Goal: Transaction & Acquisition: Purchase product/service

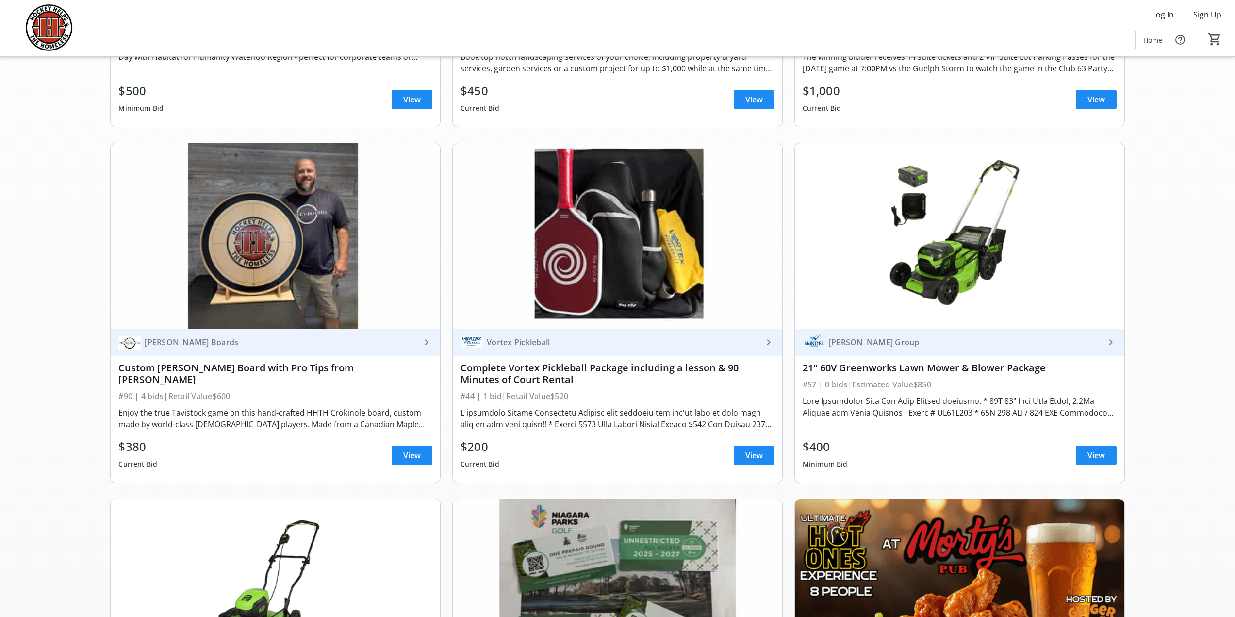
scroll to position [388, 0]
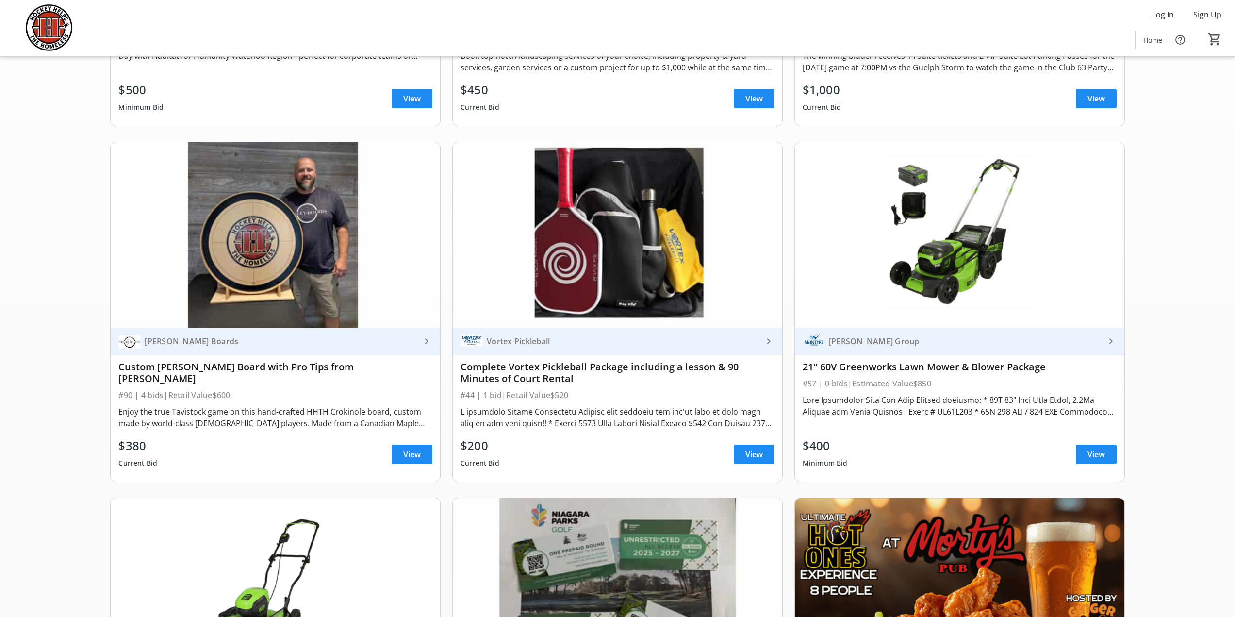
click at [939, 368] on div "21" 60V Greenworks Lawn Mower & Blower Package" at bounding box center [960, 367] width 314 height 12
click at [1087, 452] on span "View" at bounding box center [1095, 454] width 17 height 12
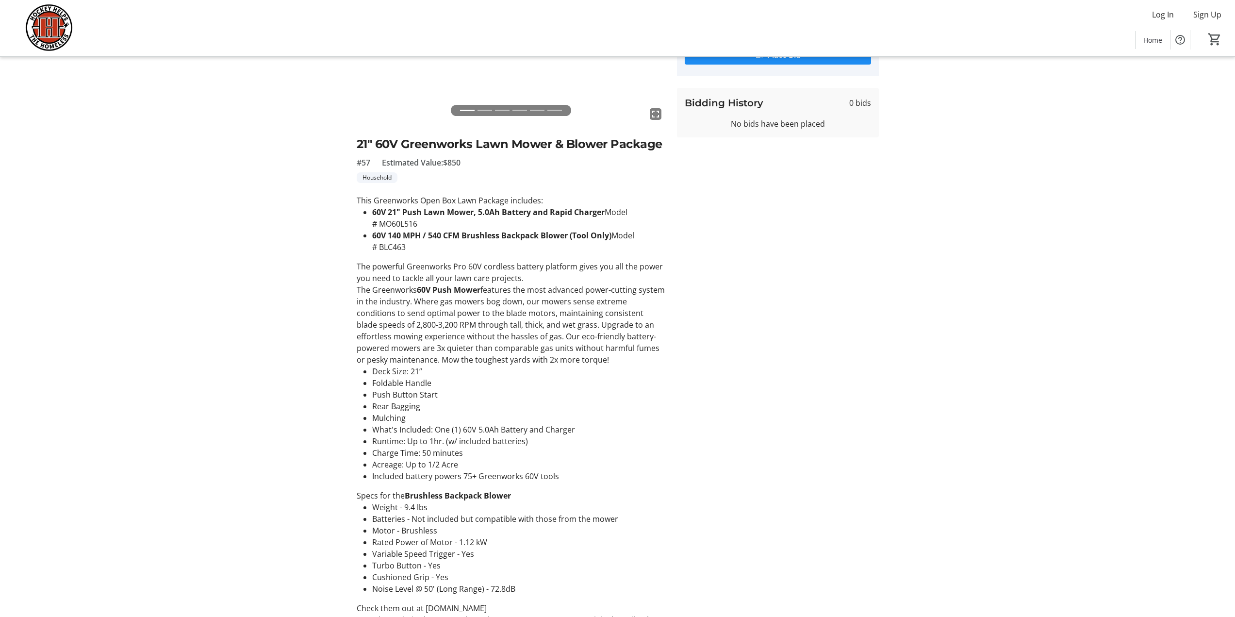
scroll to position [194, 0]
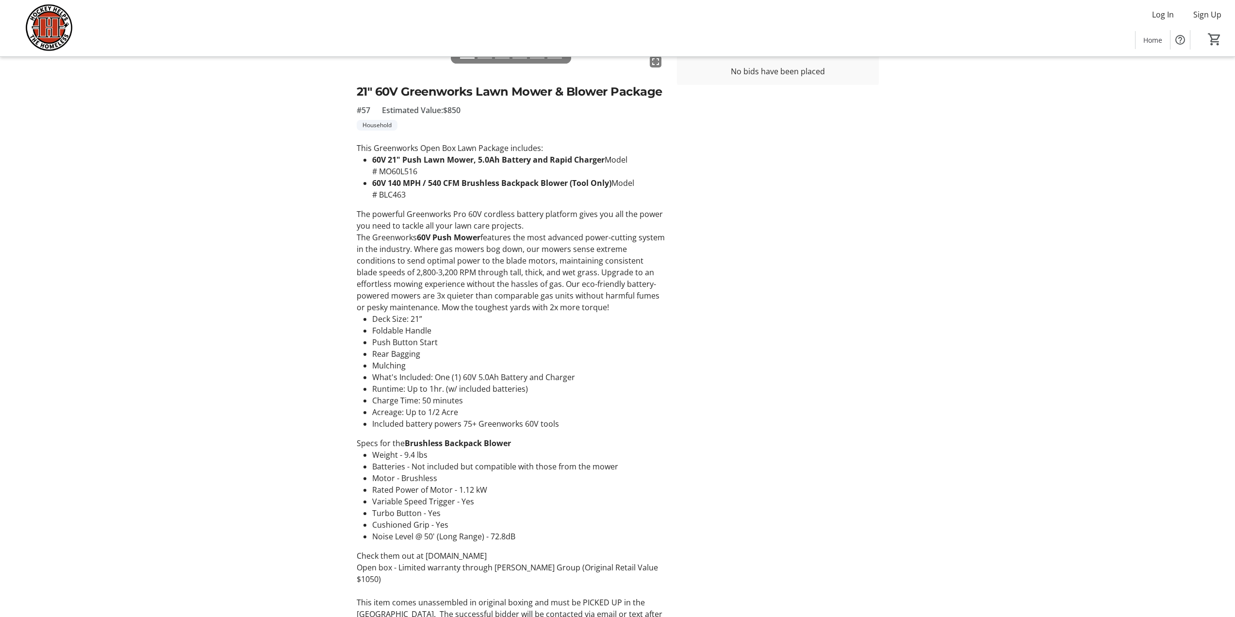
drag, startPoint x: 379, startPoint y: 170, endPoint x: 421, endPoint y: 170, distance: 41.7
click at [421, 170] on li "60V 21" Push Lawn Mower, 5.0Ah Battery and Rapid Charger Model # MO60L516" at bounding box center [518, 165] width 293 height 23
copy li "MO60L516"
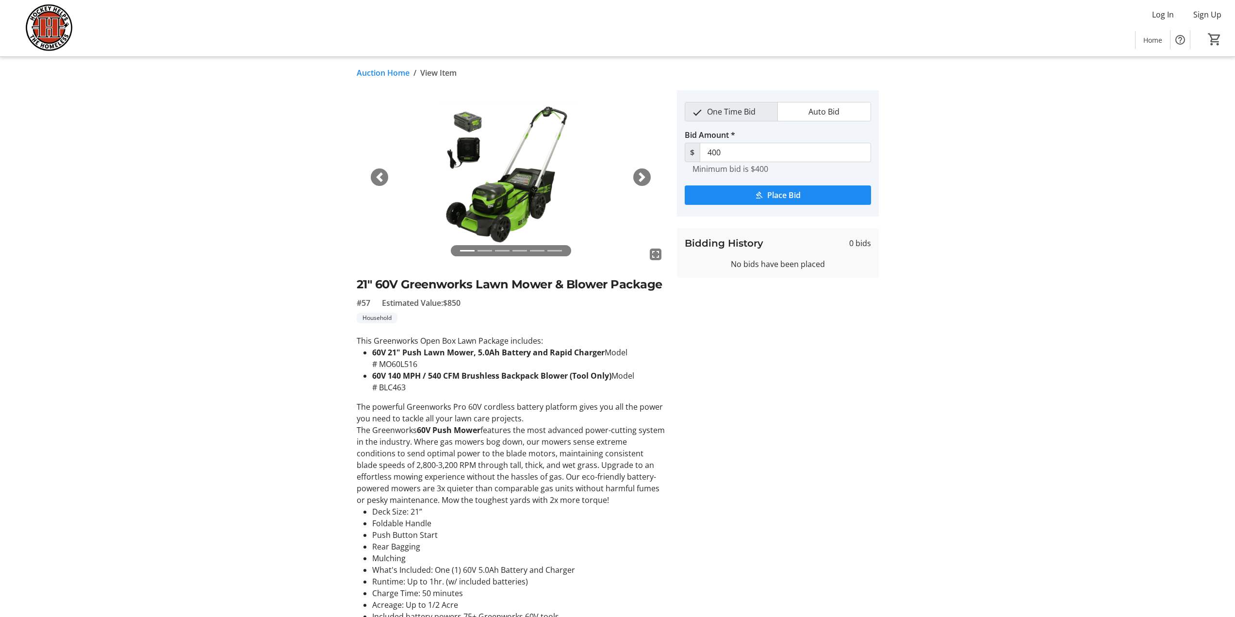
scroll to position [0, 0]
click at [646, 174] on span "button" at bounding box center [642, 179] width 10 height 10
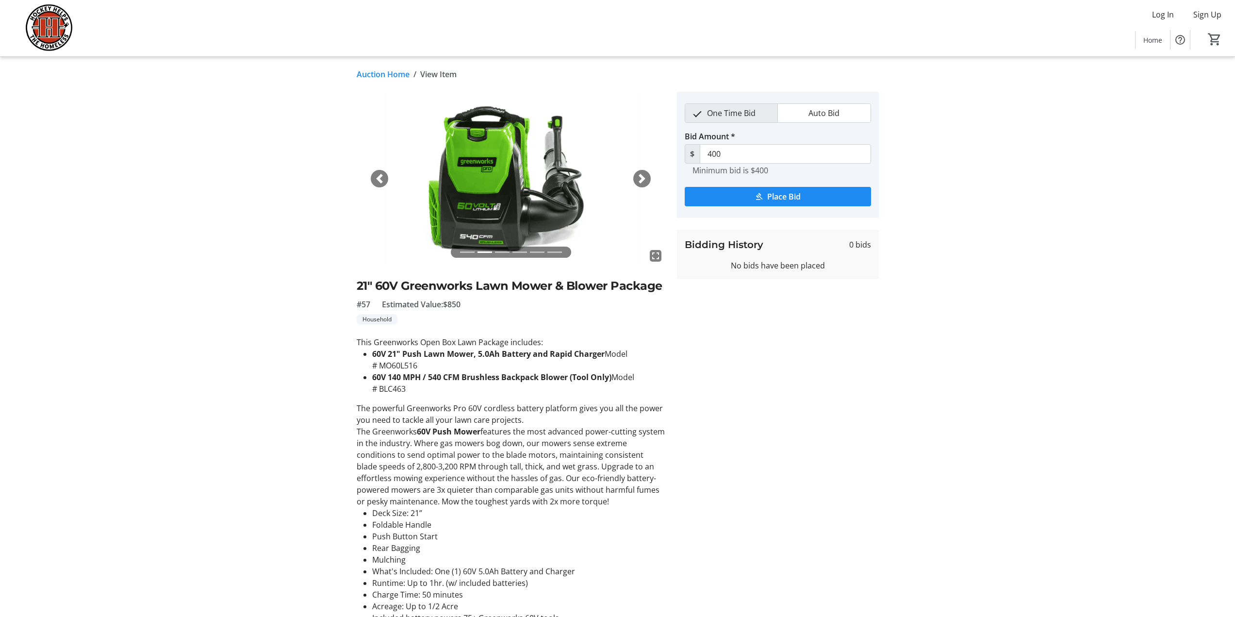
click at [641, 178] on span "button" at bounding box center [642, 179] width 10 height 10
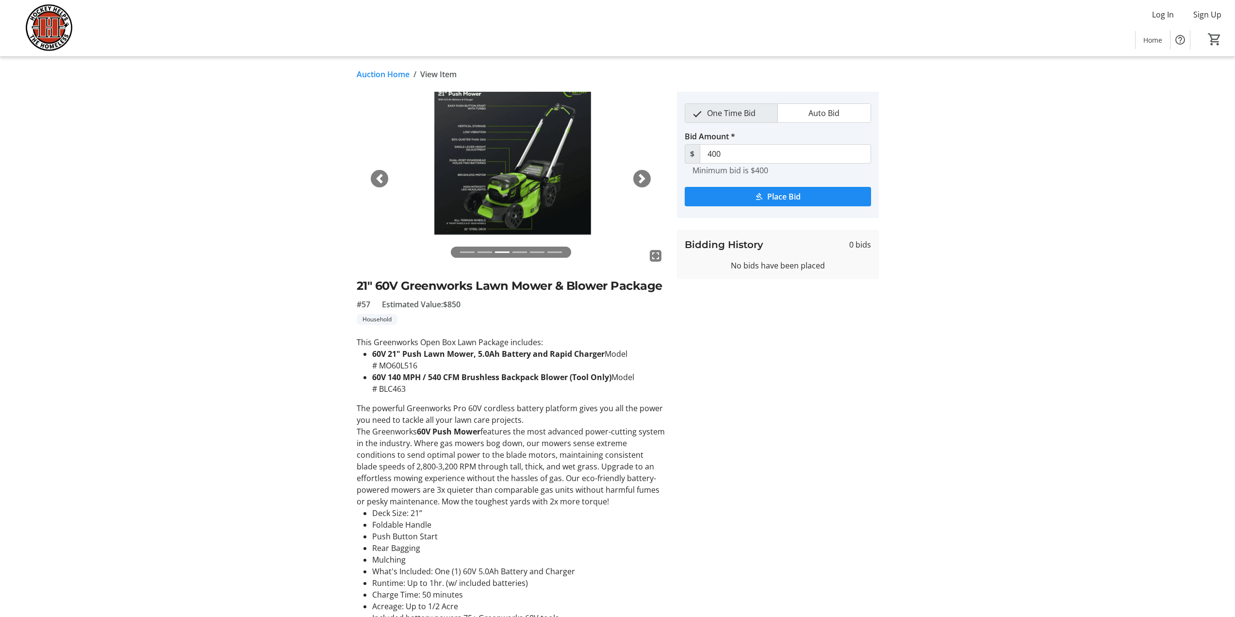
click at [641, 178] on span "button" at bounding box center [642, 179] width 10 height 10
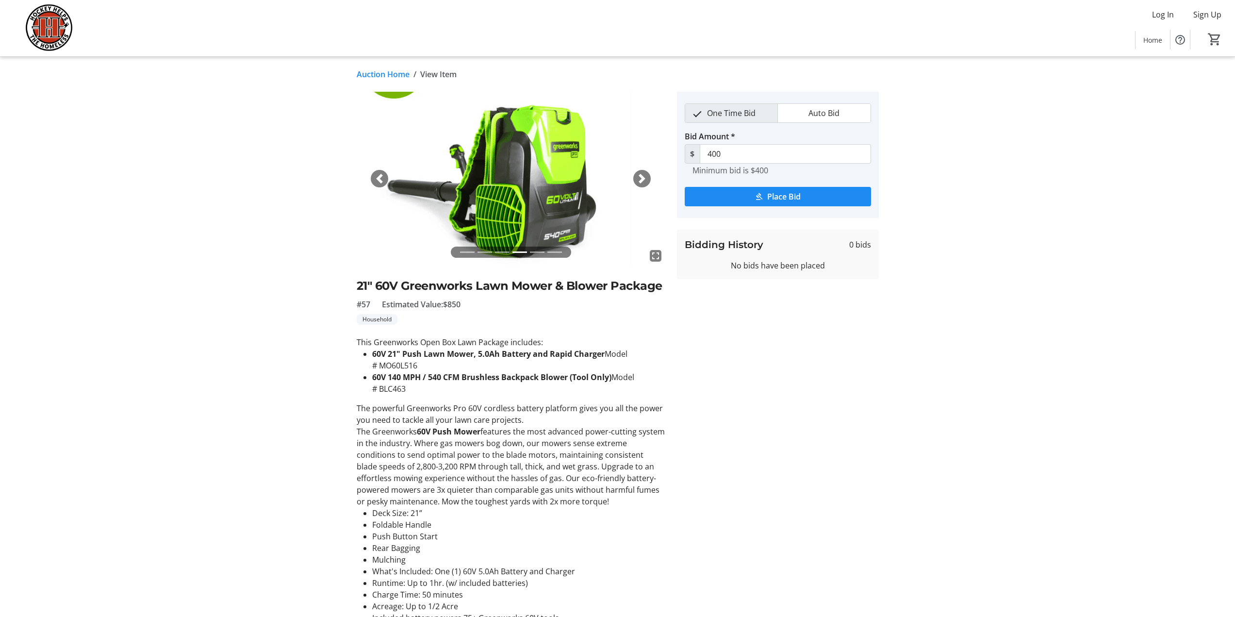
click at [641, 178] on span "button" at bounding box center [642, 179] width 10 height 10
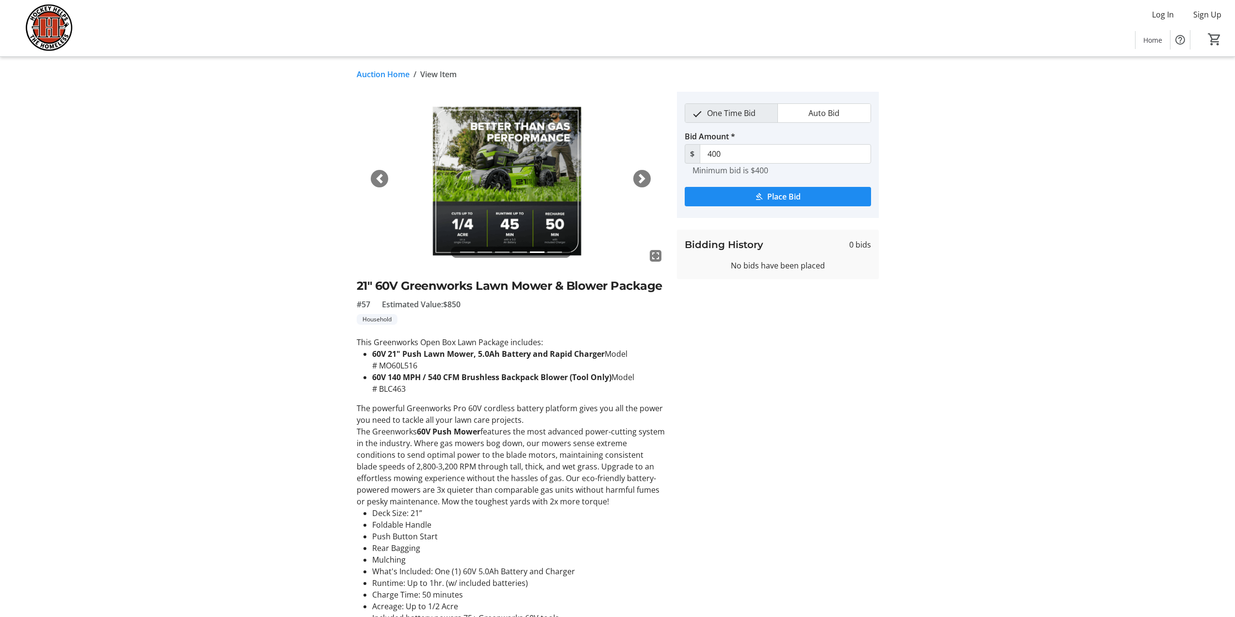
click at [641, 178] on span "button" at bounding box center [642, 179] width 10 height 10
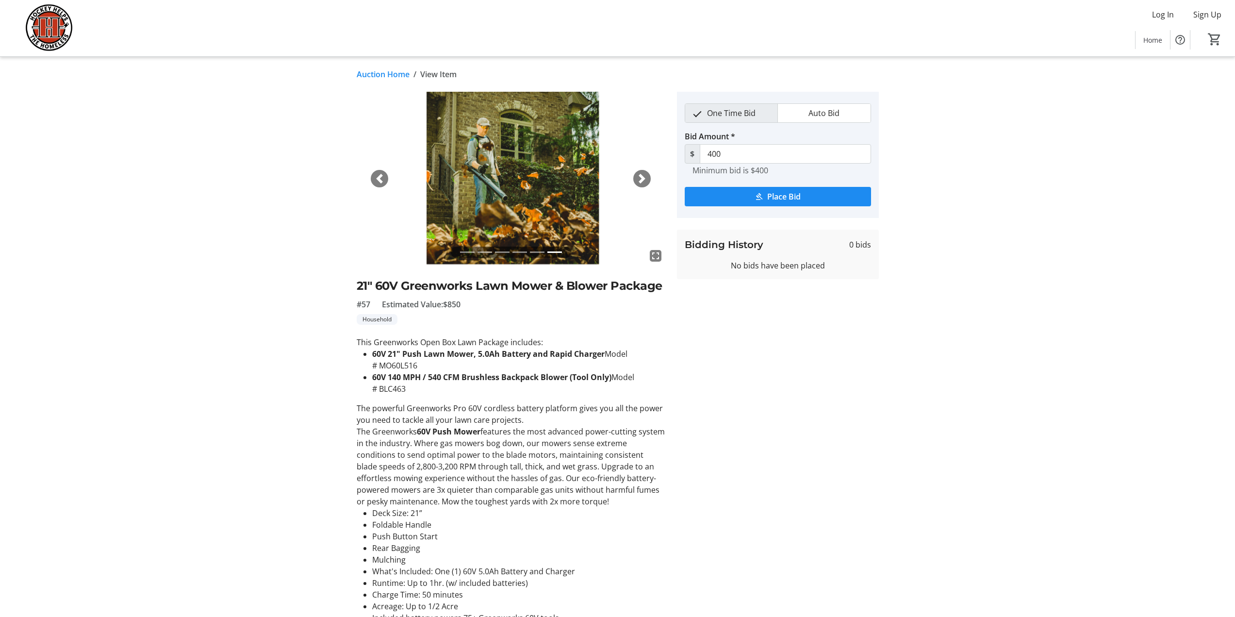
click at [641, 178] on span "button" at bounding box center [642, 179] width 10 height 10
